Goal: Check status: Check status

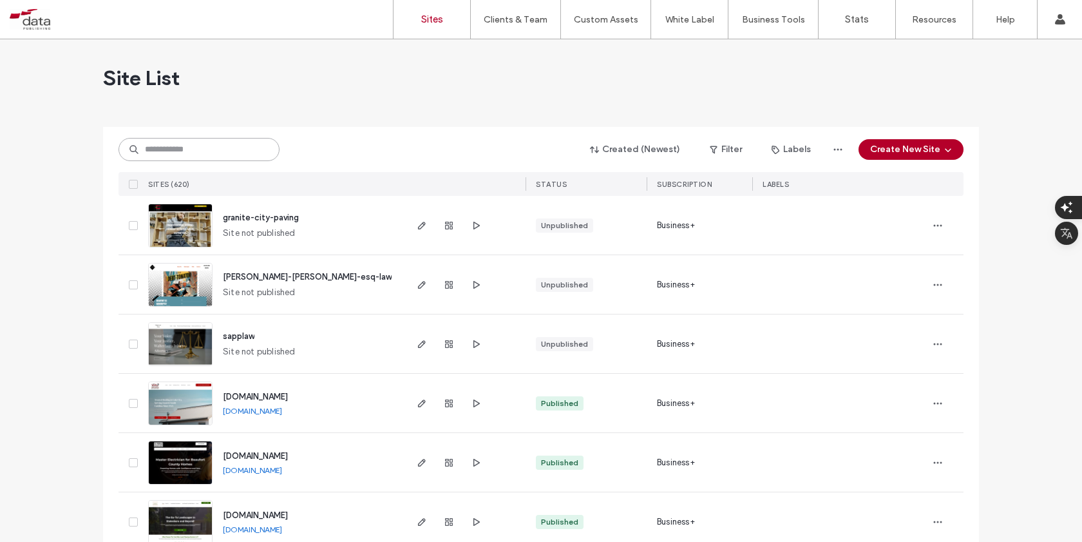
click at [172, 142] on input at bounding box center [199, 149] width 161 height 23
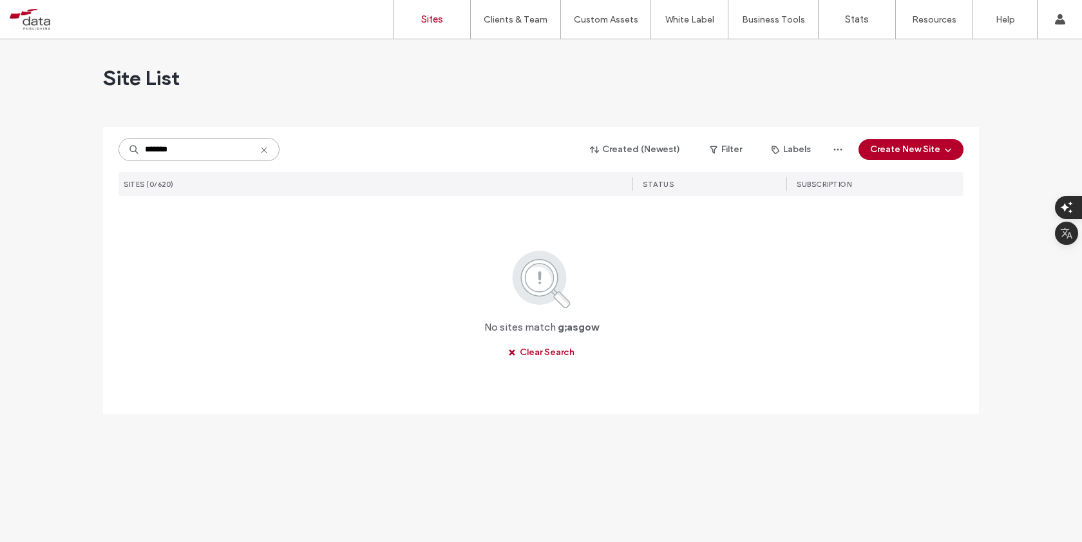
click at [153, 150] on input "*******" at bounding box center [199, 149] width 161 height 23
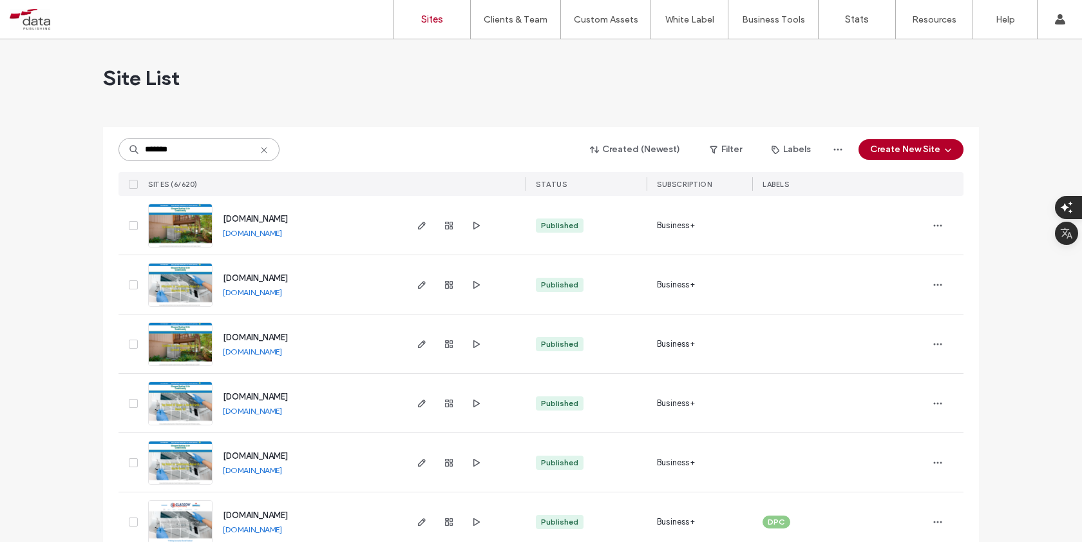
scroll to position [25, 0]
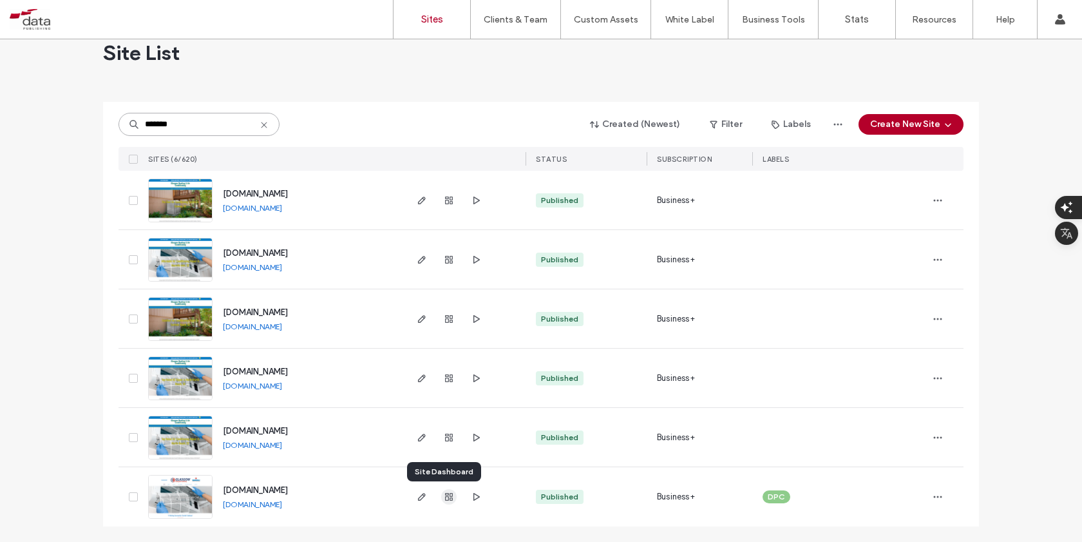
type input "*******"
click at [445, 495] on use "button" at bounding box center [449, 497] width 8 height 8
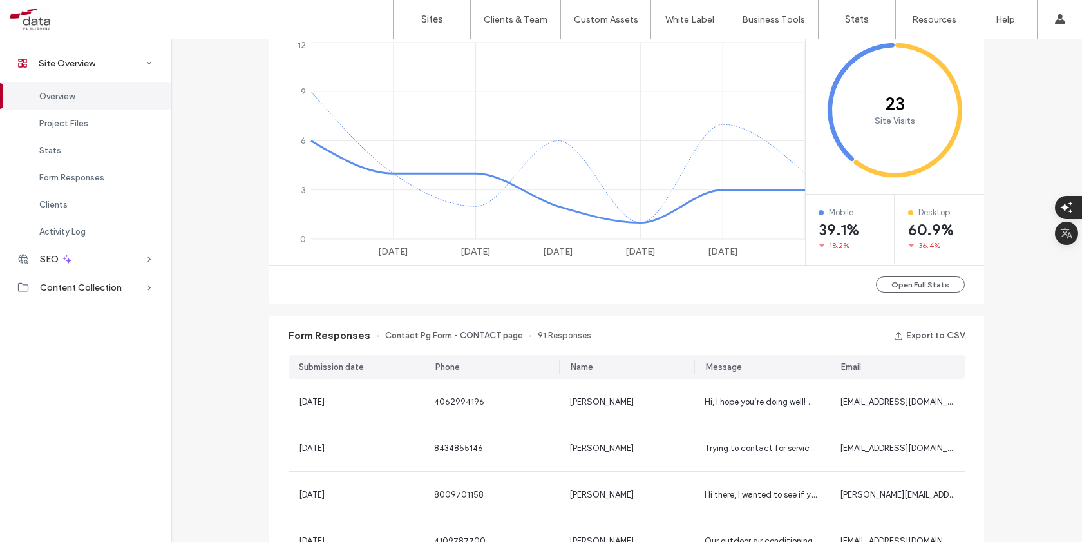
scroll to position [558, 0]
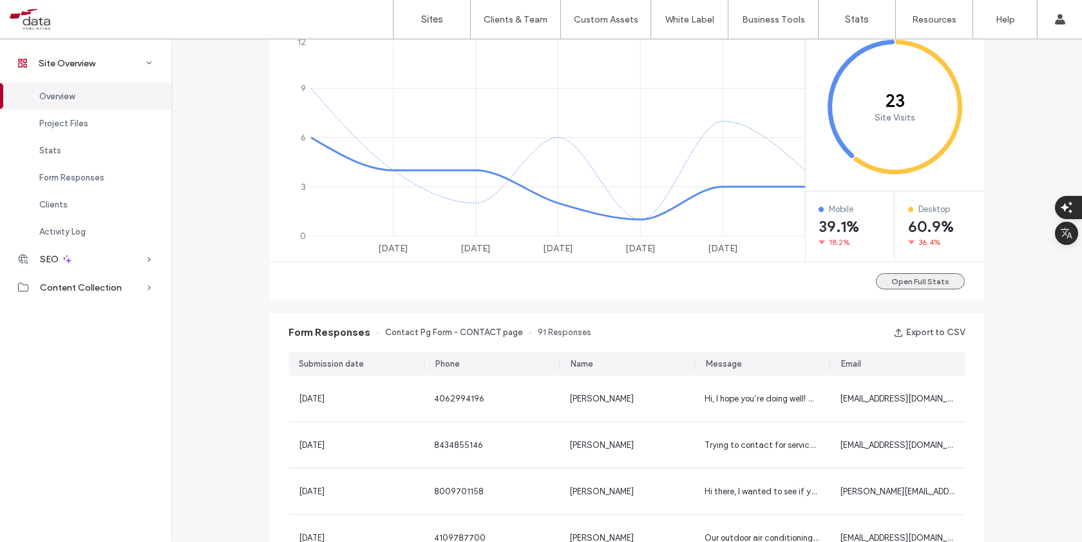
click at [903, 274] on button "Open Full Stats" at bounding box center [920, 281] width 89 height 16
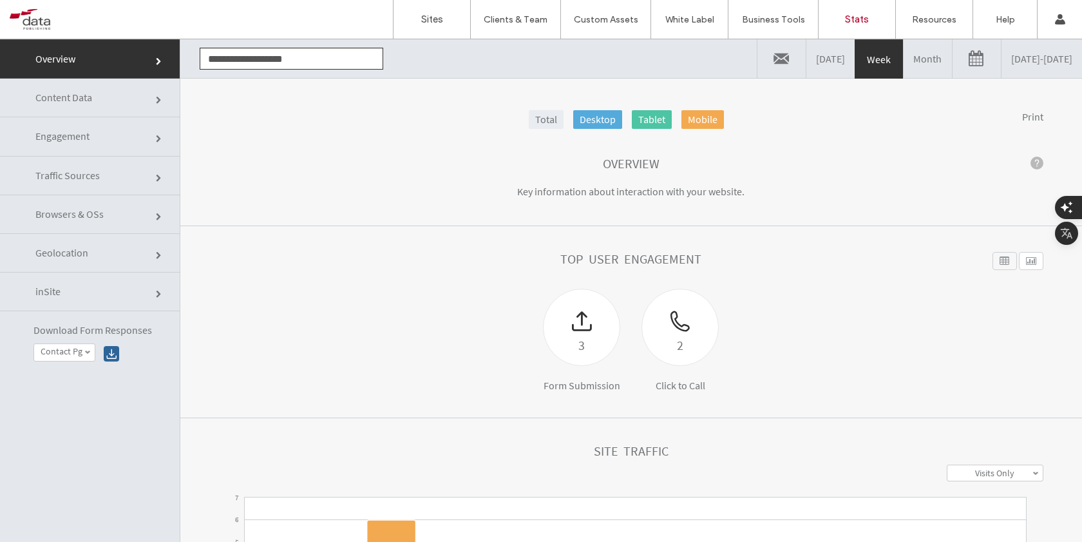
click at [953, 57] on link at bounding box center [977, 58] width 48 height 39
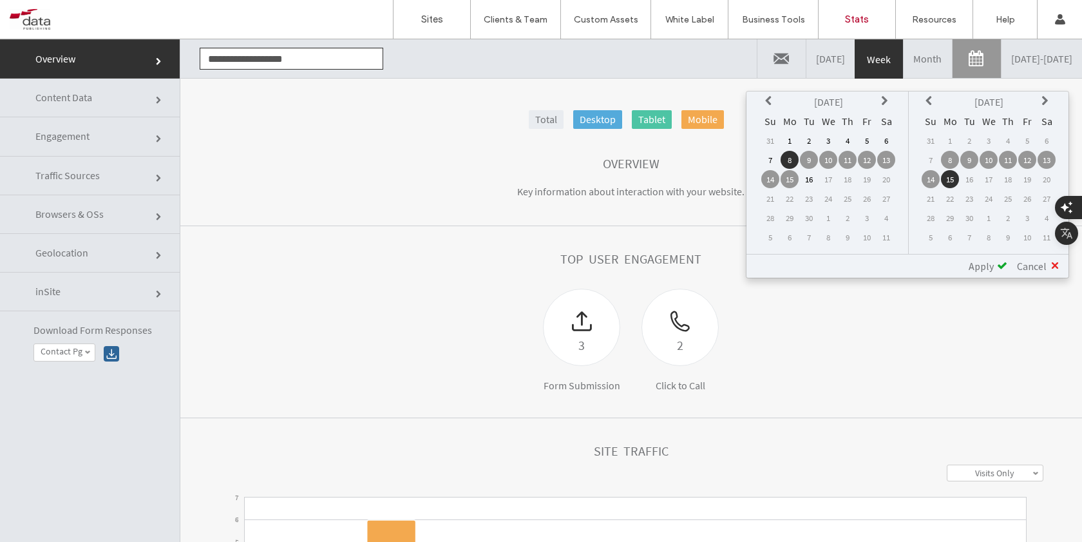
click at [770, 102] on icon at bounding box center [770, 101] width 10 height 10
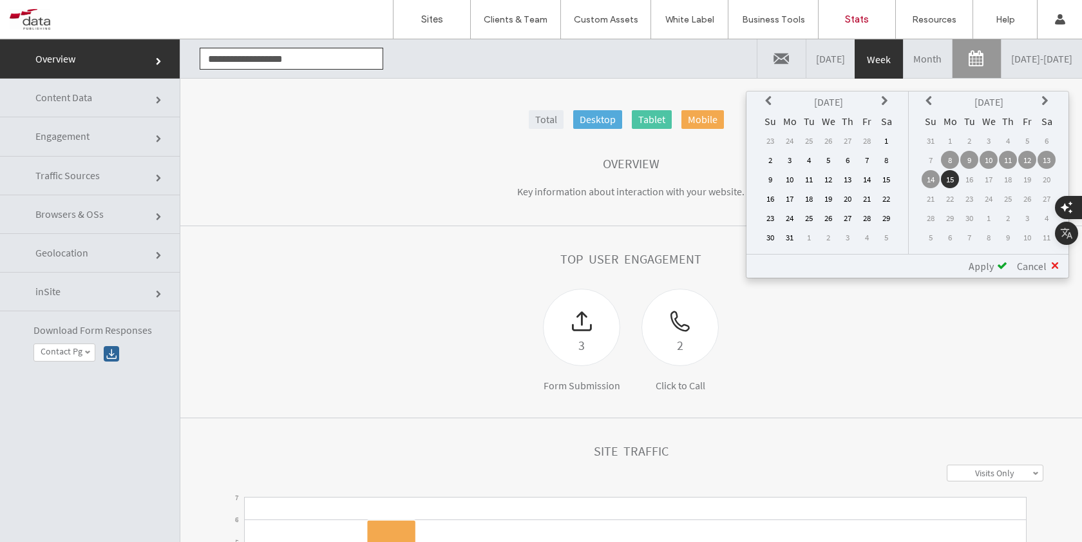
click at [770, 102] on icon at bounding box center [770, 101] width 10 height 10
click at [770, 100] on icon at bounding box center [770, 101] width 10 height 10
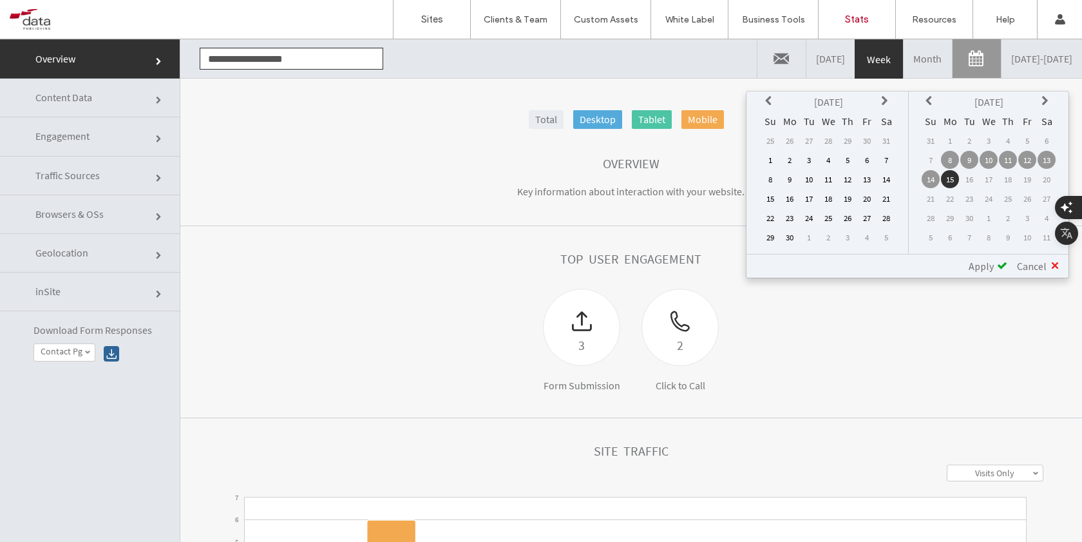
click at [767, 198] on td "15" at bounding box center [770, 198] width 18 height 18
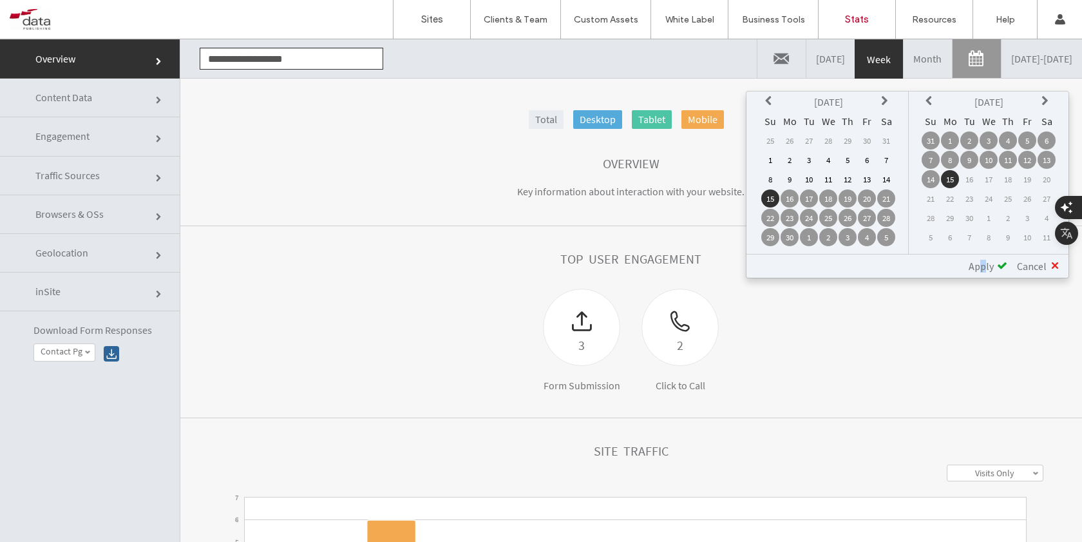
click at [984, 268] on span "Apply" at bounding box center [981, 266] width 25 height 13
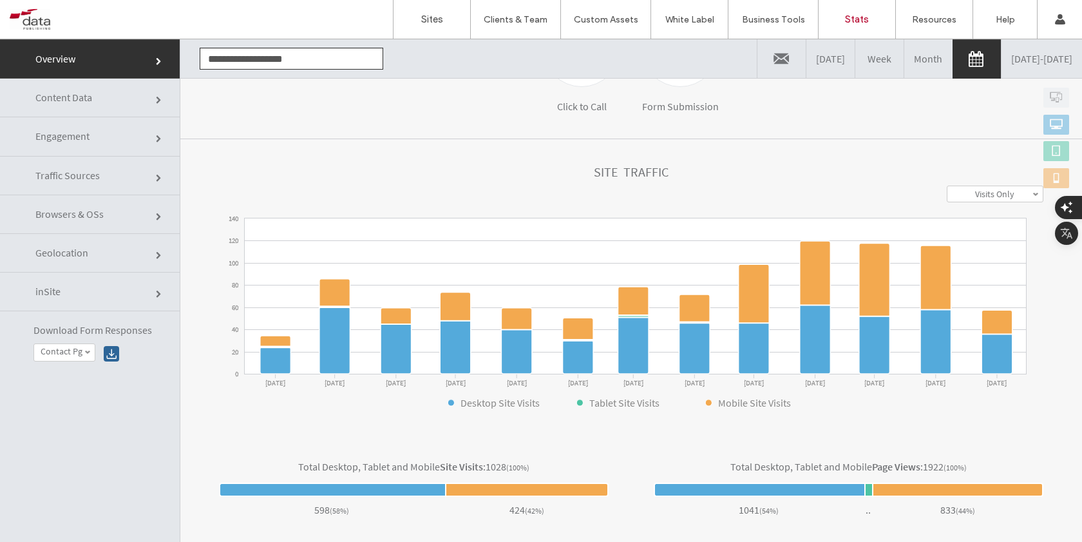
scroll to position [345, 0]
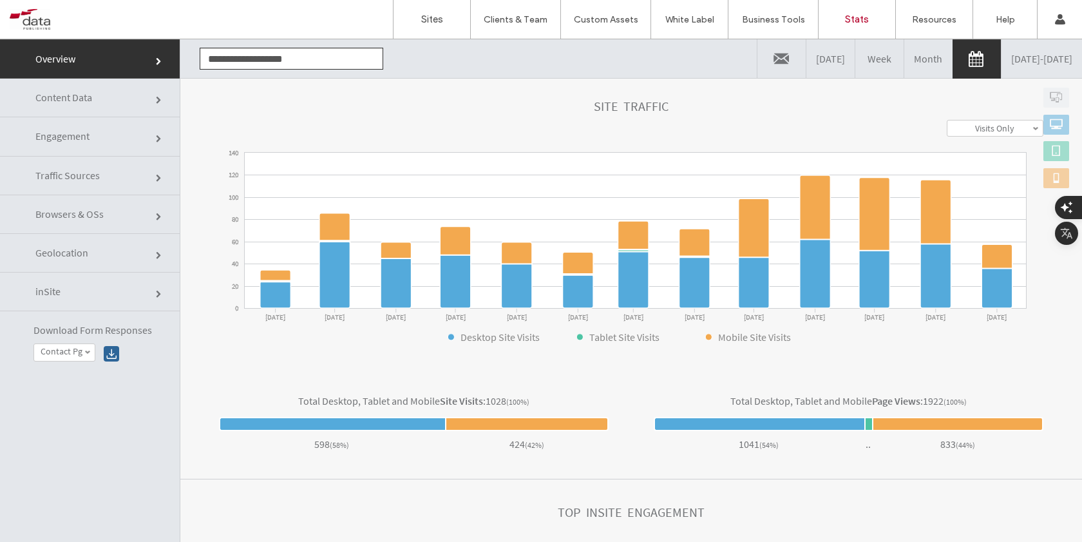
click at [47, 129] on span "Engagement" at bounding box center [62, 135] width 54 height 13
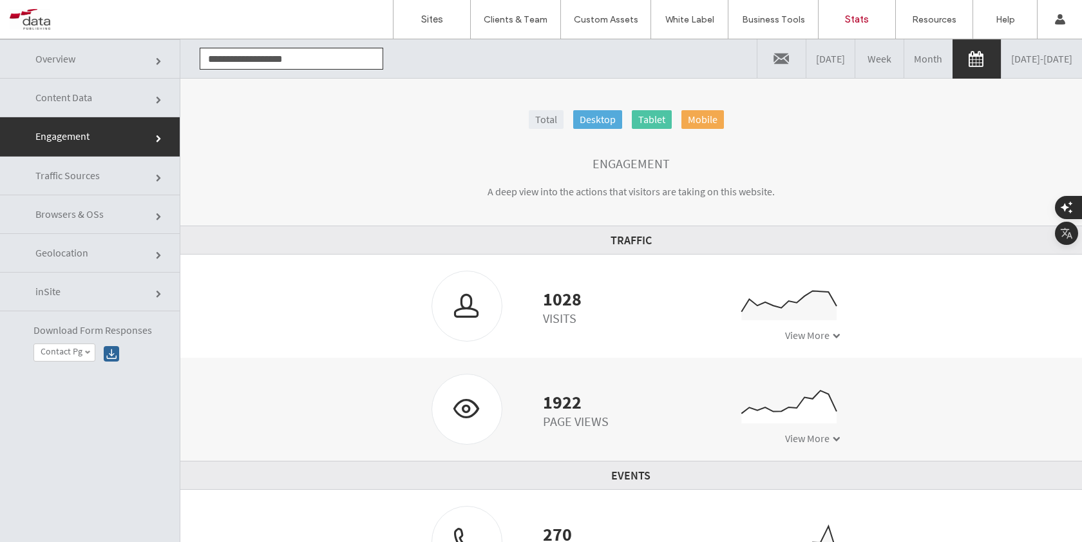
drag, startPoint x: 339, startPoint y: 60, endPoint x: 146, endPoint y: 49, distance: 193.6
click at [146, 49] on div "**********" at bounding box center [541, 309] width 1082 height 541
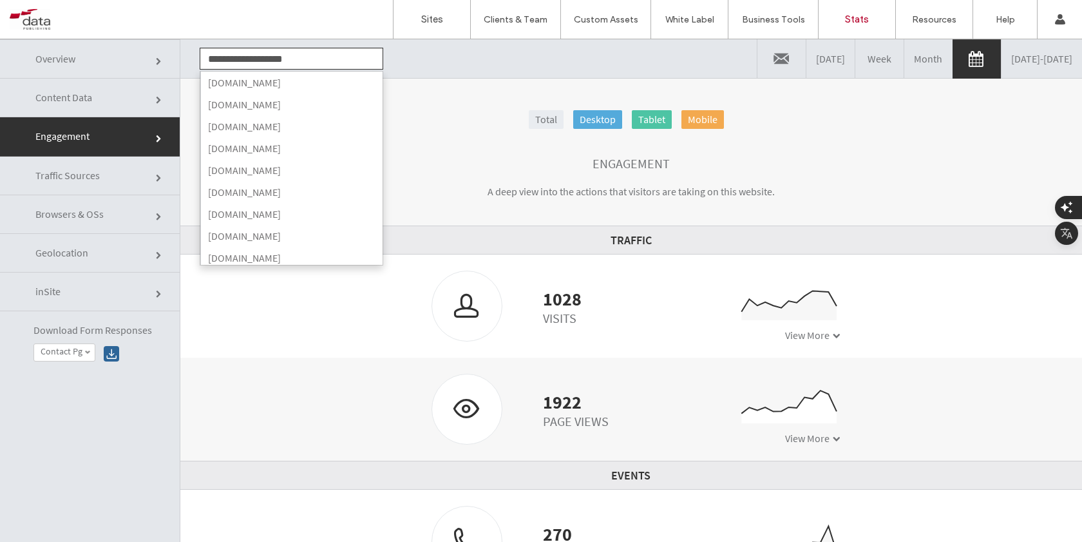
scroll to position [1084, 0]
